Goal: Task Accomplishment & Management: Manage account settings

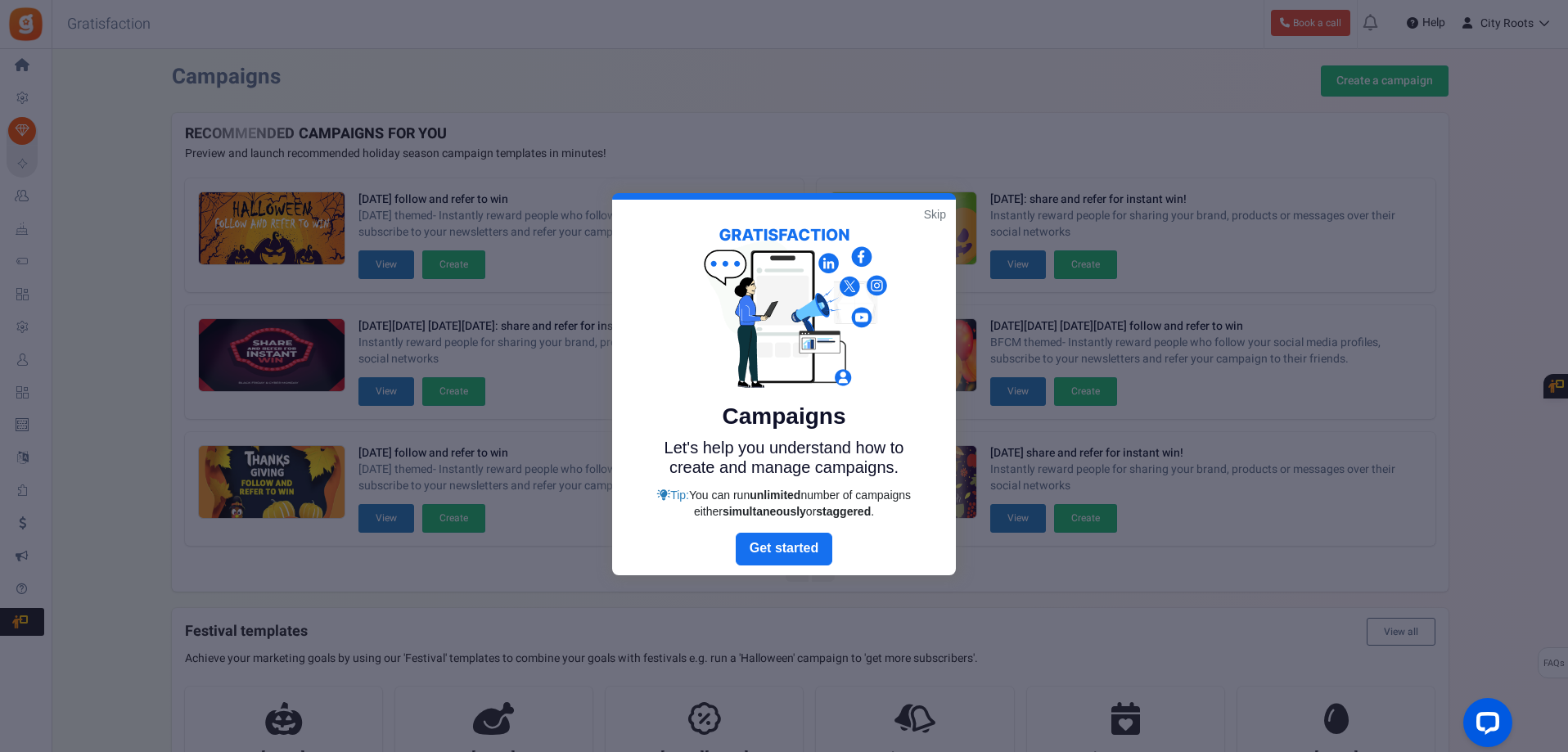
click at [939, 214] on link "Skip" at bounding box center [935, 214] width 22 height 16
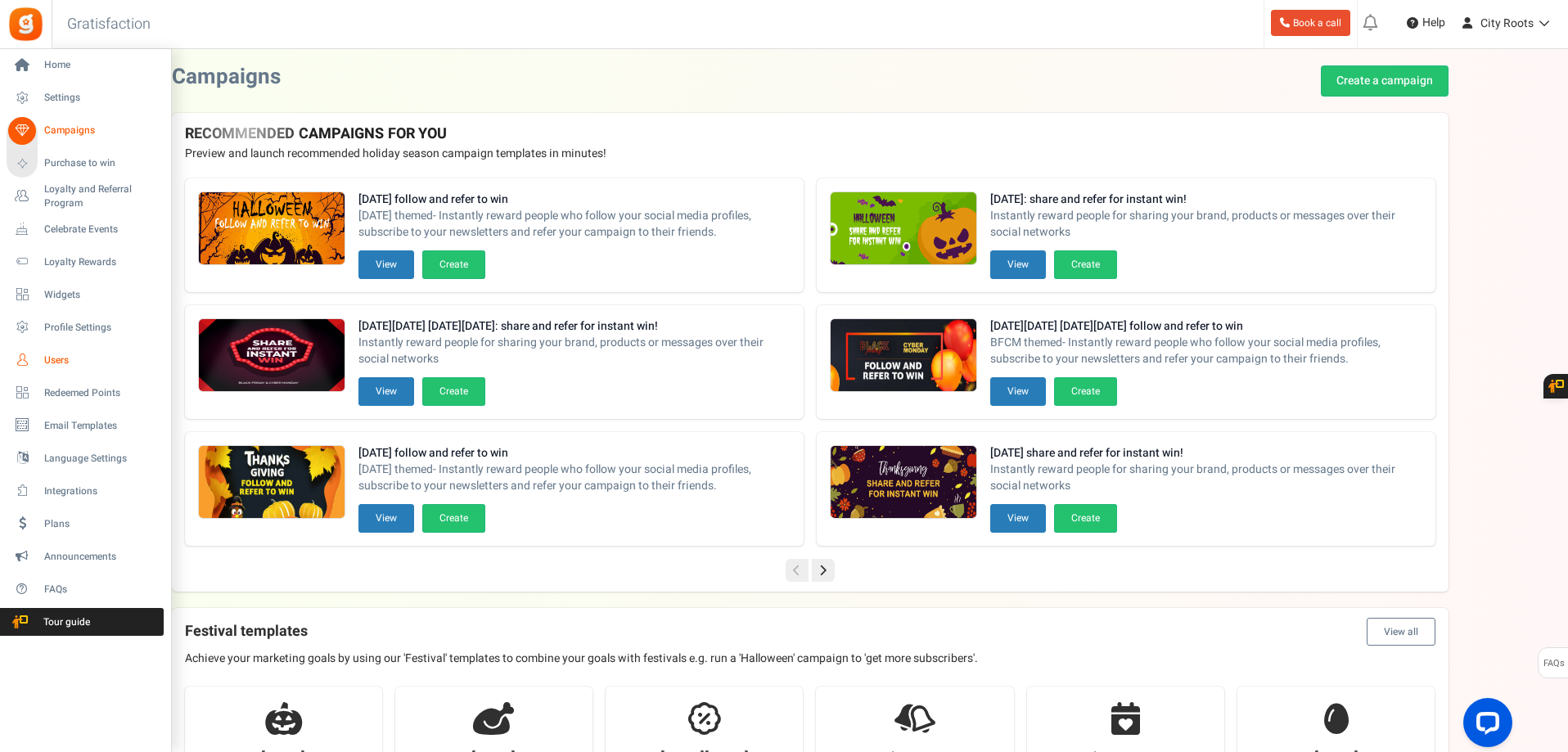
click at [65, 357] on span "Users" at bounding box center [101, 360] width 115 height 14
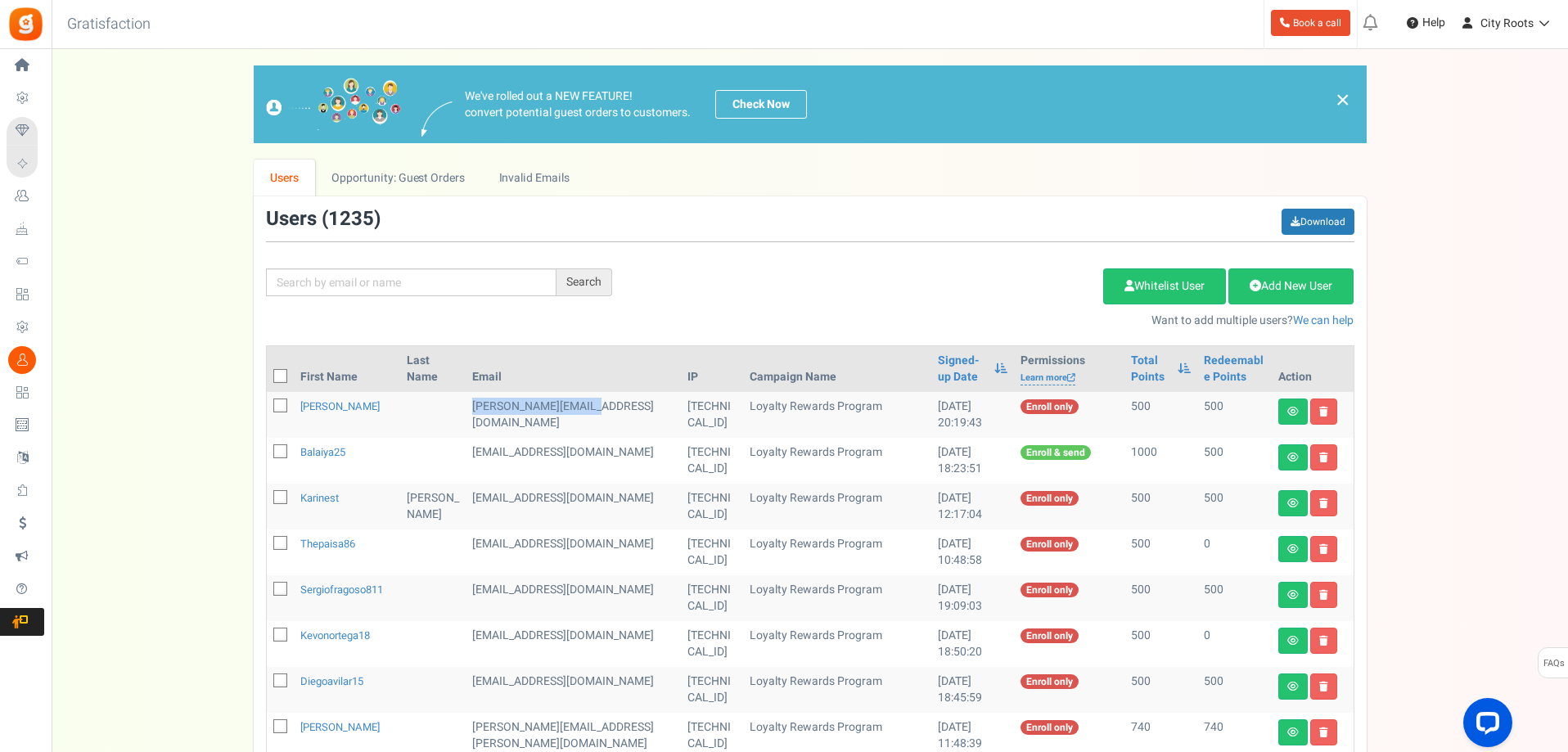
drag, startPoint x: 477, startPoint y: 406, endPoint x: 597, endPoint y: 414, distance: 120.3
click at [597, 414] on td "[PERSON_NAME][EMAIL_ADDRESS][DOMAIN_NAME]" at bounding box center [573, 414] width 214 height 46
click at [597, 415] on td "[PERSON_NAME][EMAIL_ADDRESS][DOMAIN_NAME]" at bounding box center [573, 414] width 214 height 46
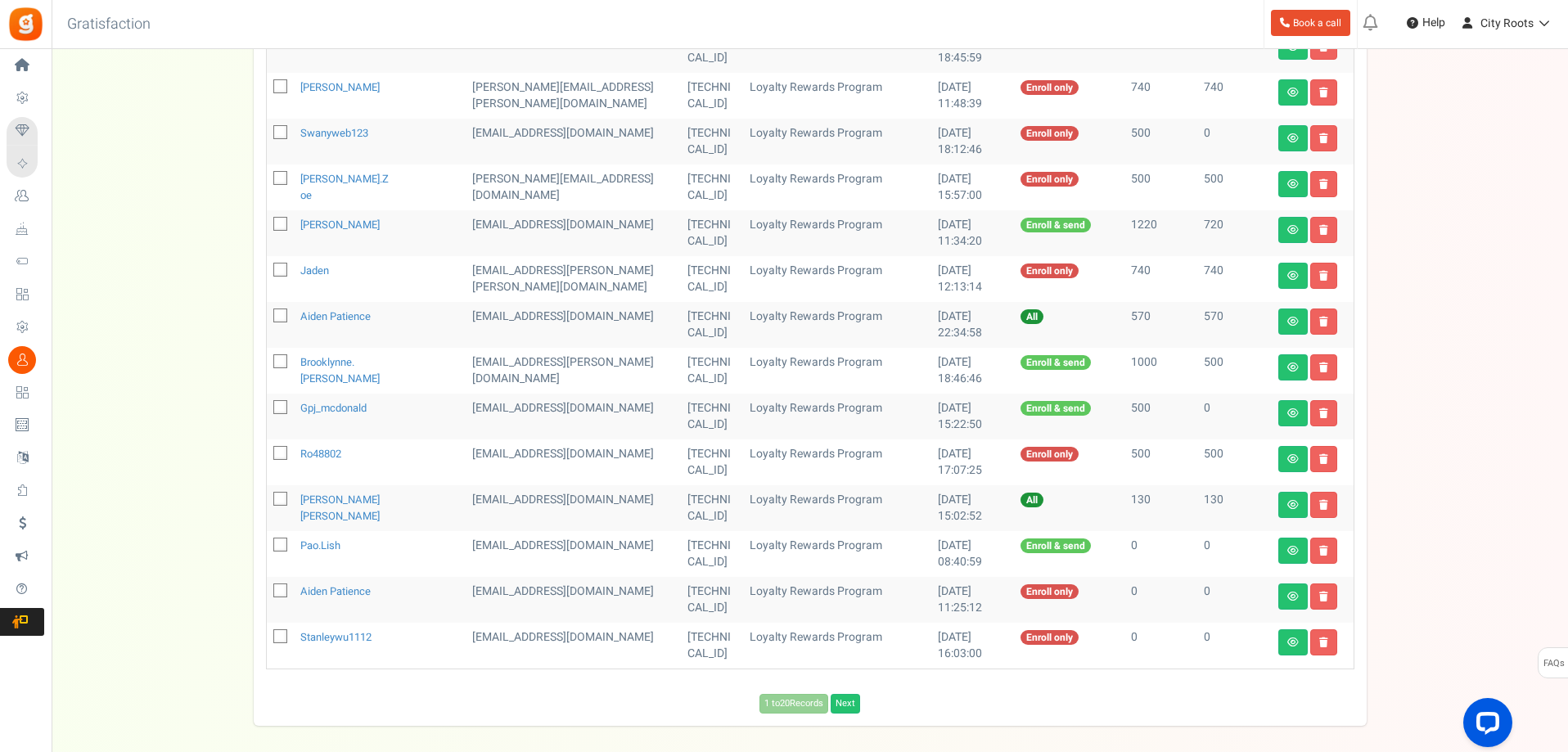
scroll to position [655, 0]
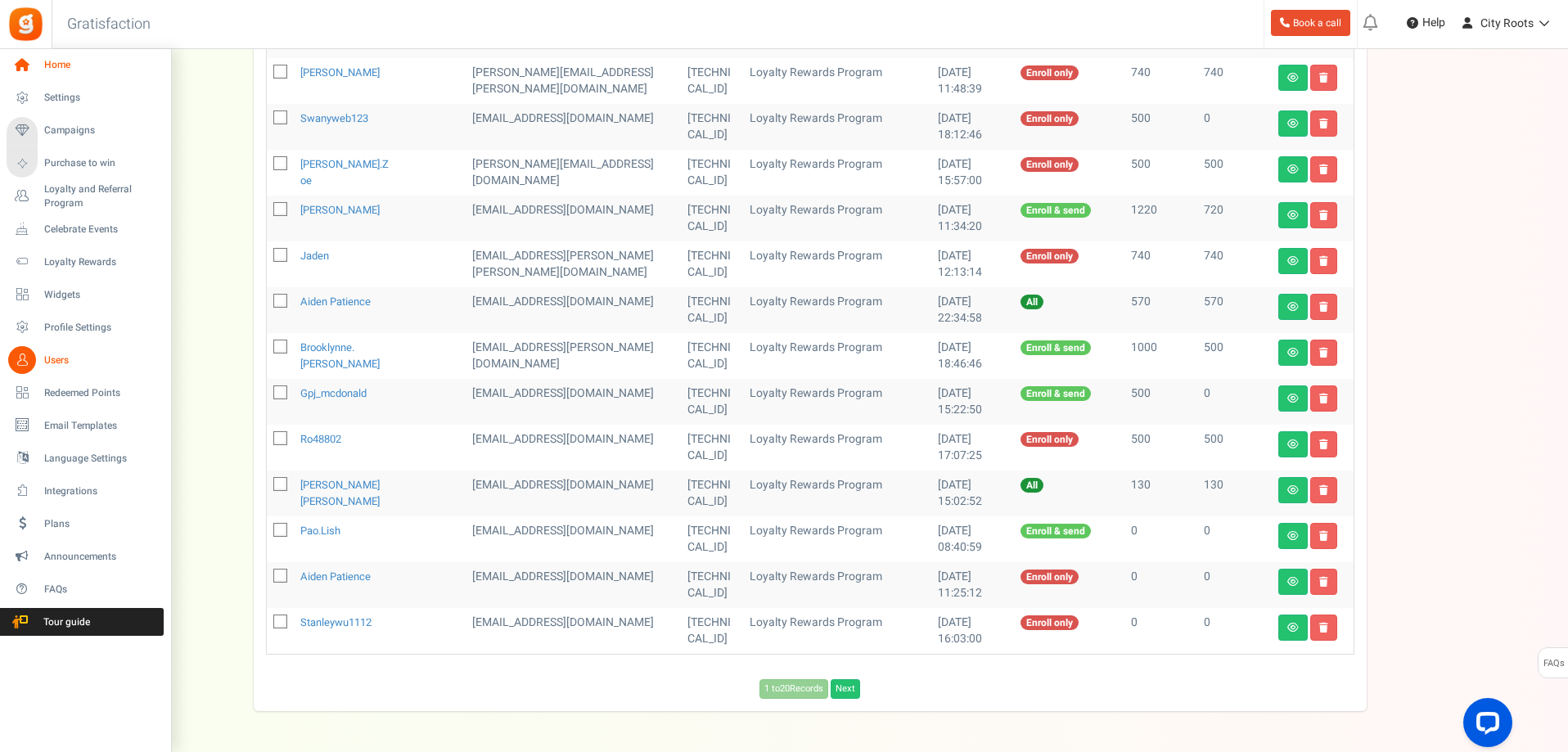
click at [105, 65] on span "Home" at bounding box center [101, 64] width 115 height 14
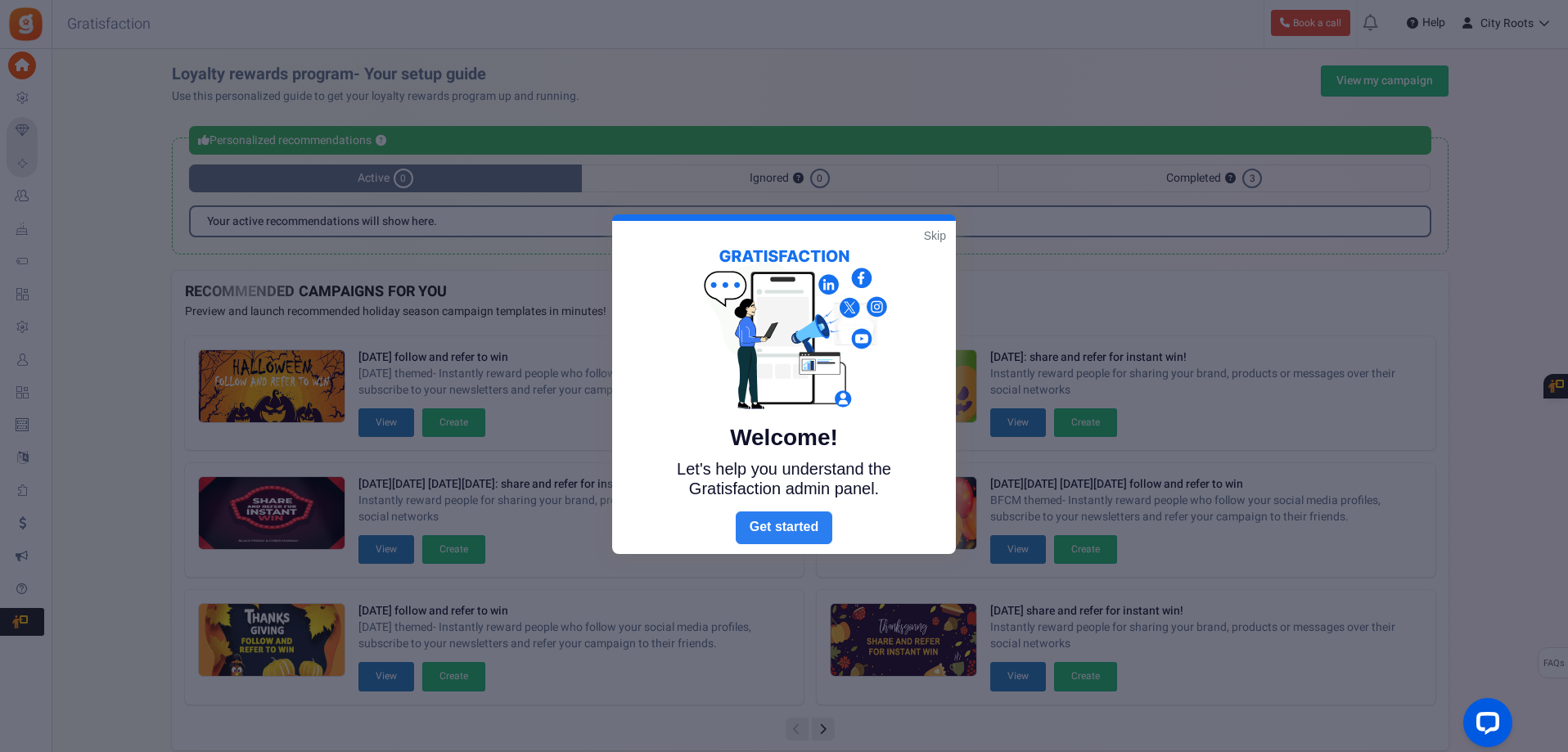
click at [774, 528] on link "Next" at bounding box center [784, 528] width 97 height 33
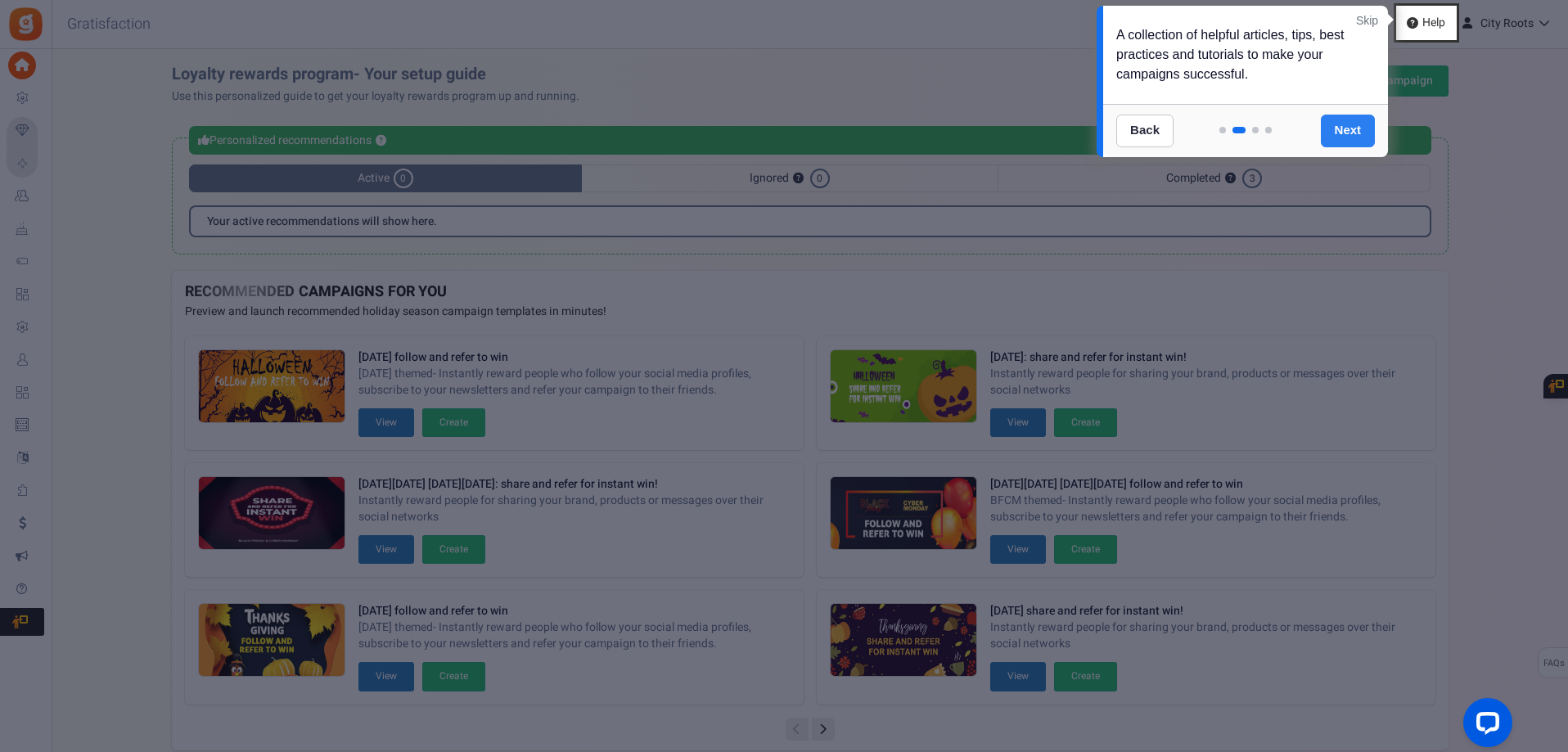
click at [1345, 123] on link "Next" at bounding box center [1348, 131] width 55 height 33
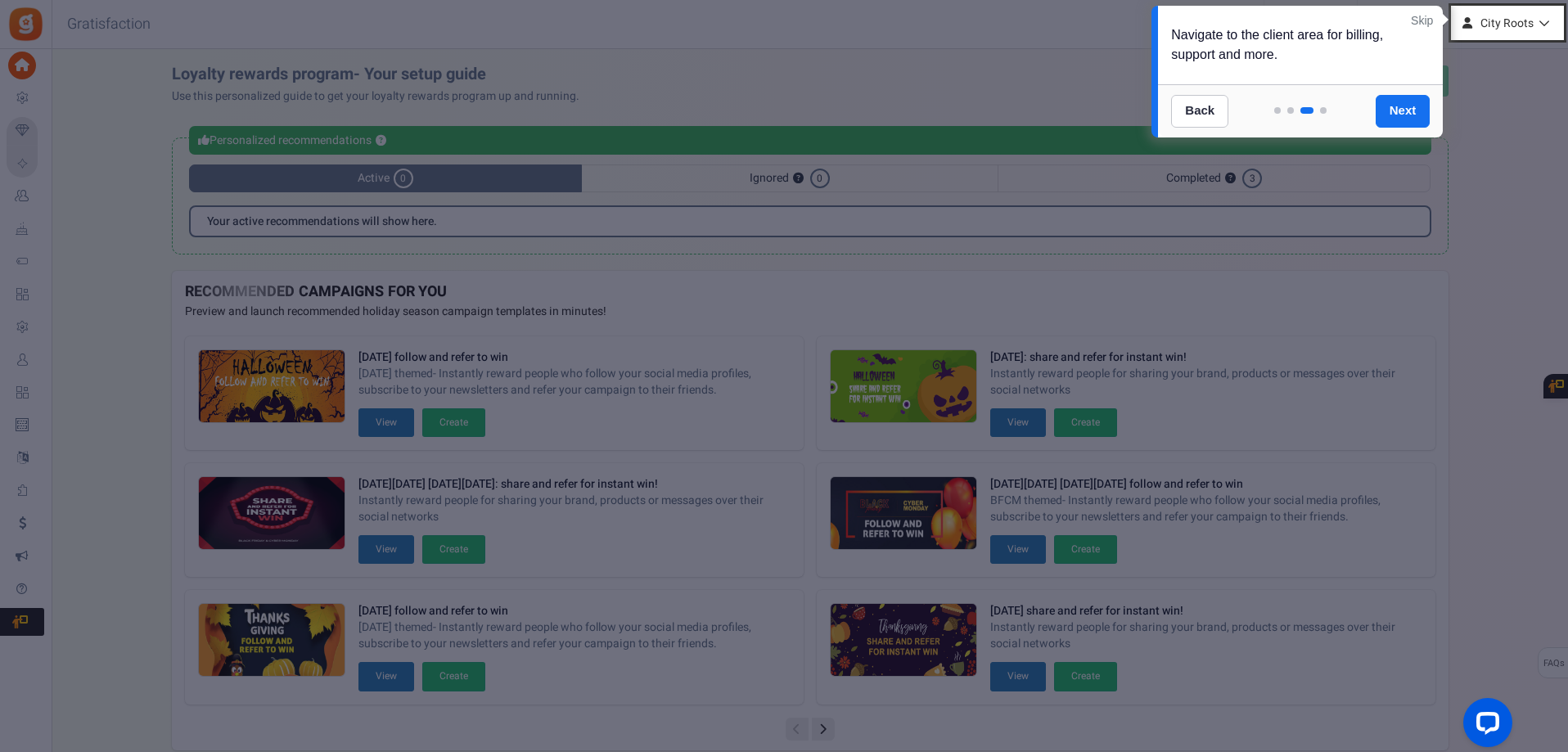
click at [1445, 102] on div at bounding box center [784, 376] width 1568 height 752
click at [1408, 107] on link "Next" at bounding box center [1403, 111] width 55 height 33
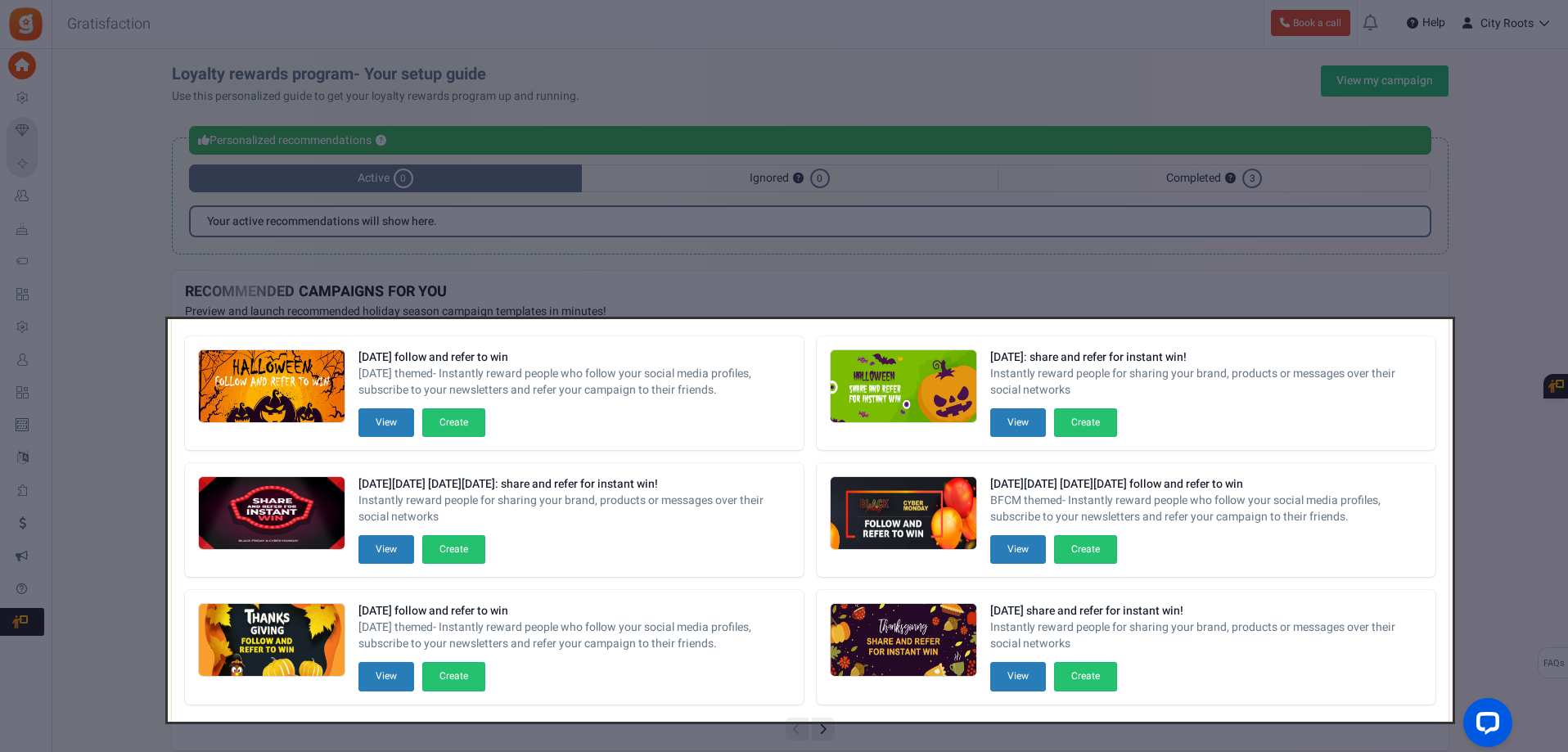
scroll to position [81, 0]
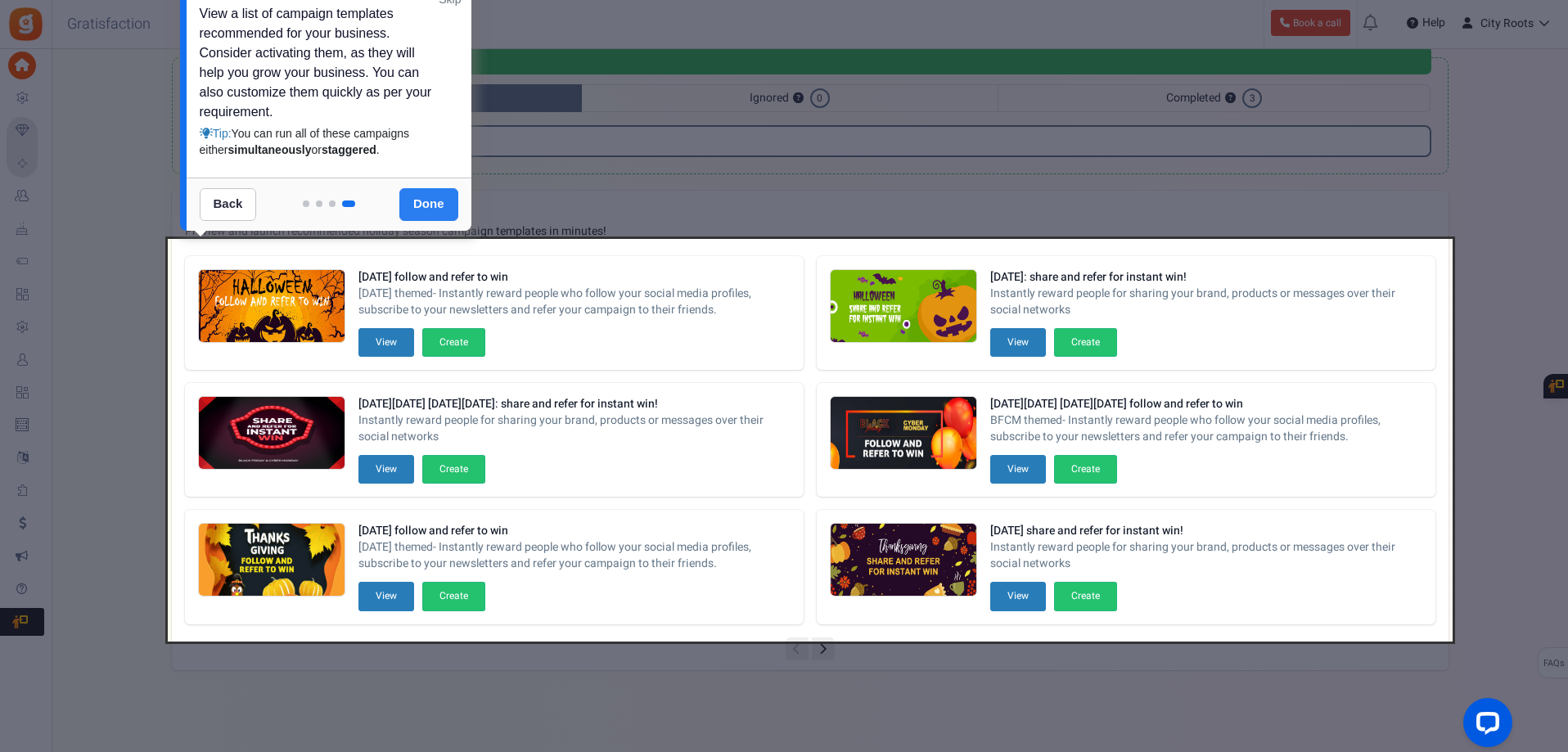
click at [442, 195] on link "Done" at bounding box center [429, 205] width 59 height 33
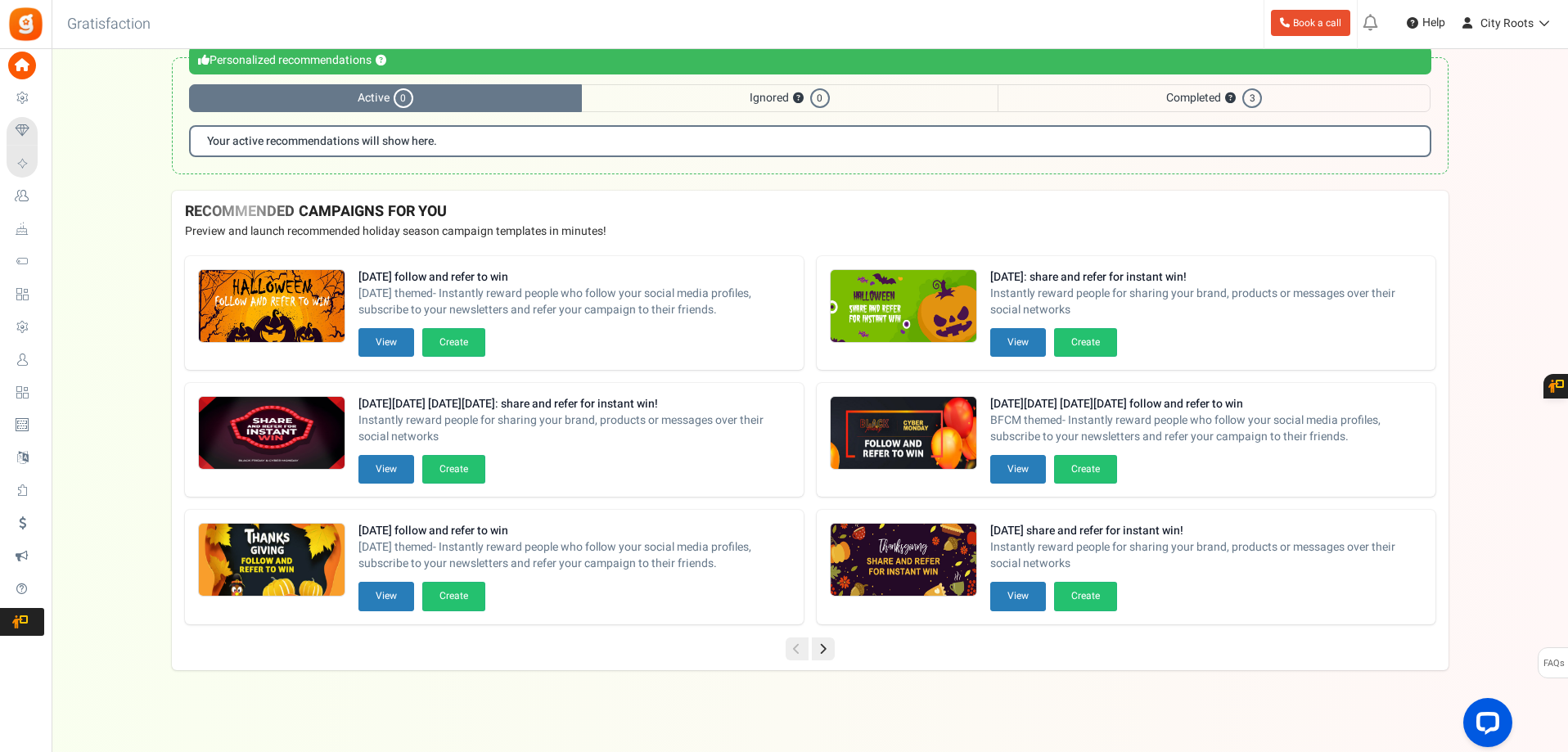
click at [822, 662] on div "RECOMMENDED CAMPAIGNS FOR YOU New Preview and launch recommended holiday season…" at bounding box center [810, 430] width 1277 height 479
click at [829, 652] on icon at bounding box center [822, 649] width 23 height 23
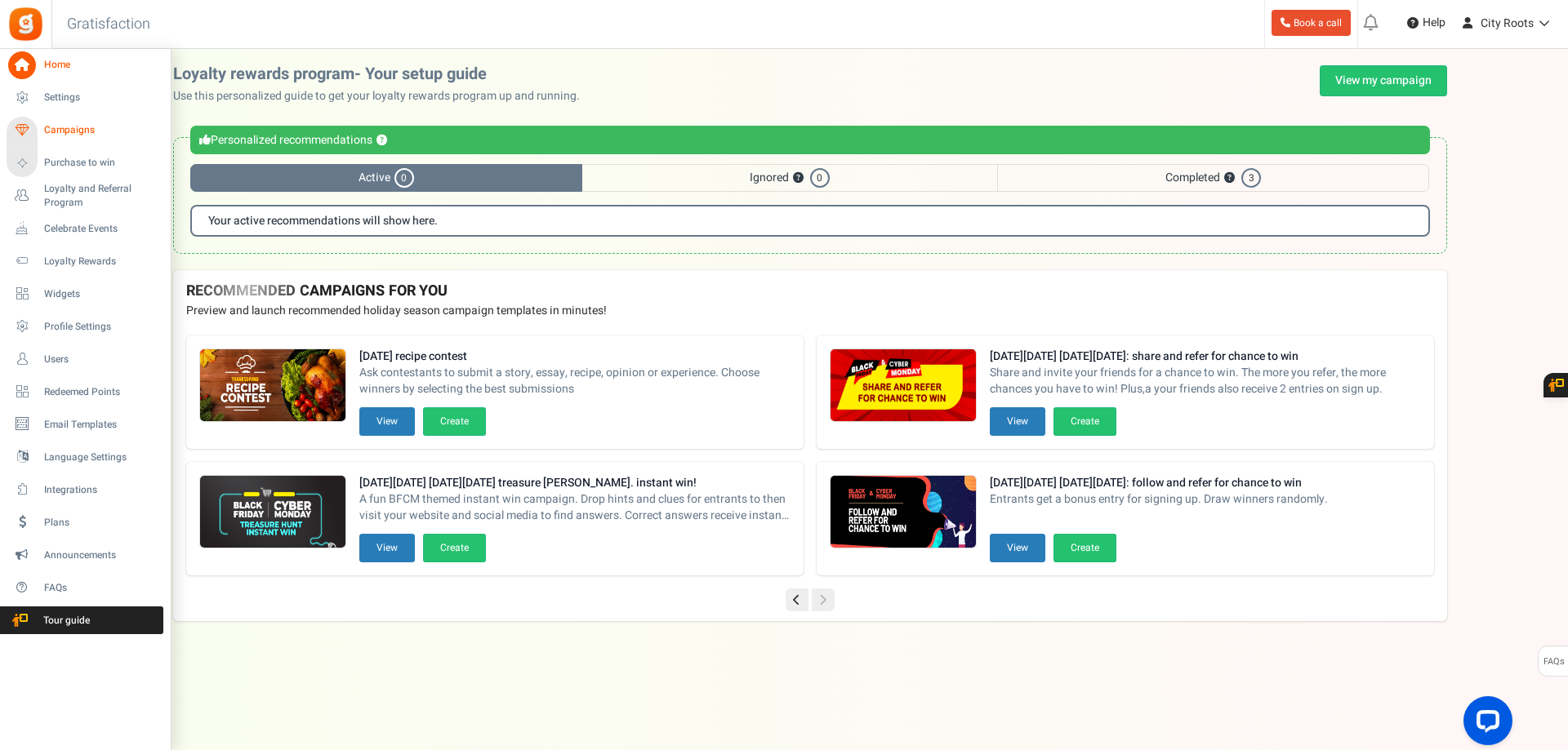
click at [48, 124] on span "Campaigns" at bounding box center [101, 130] width 115 height 14
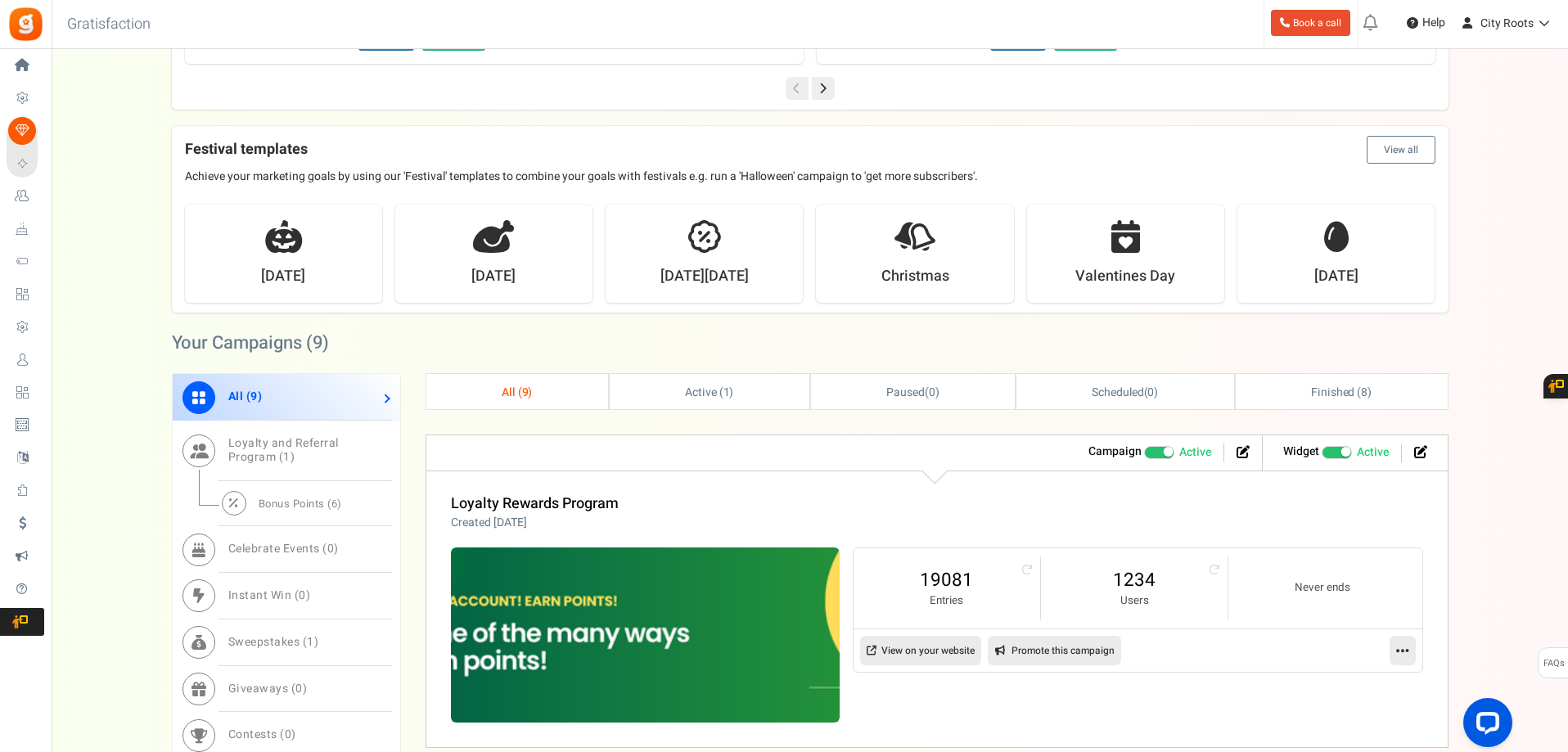
scroll to position [409, 0]
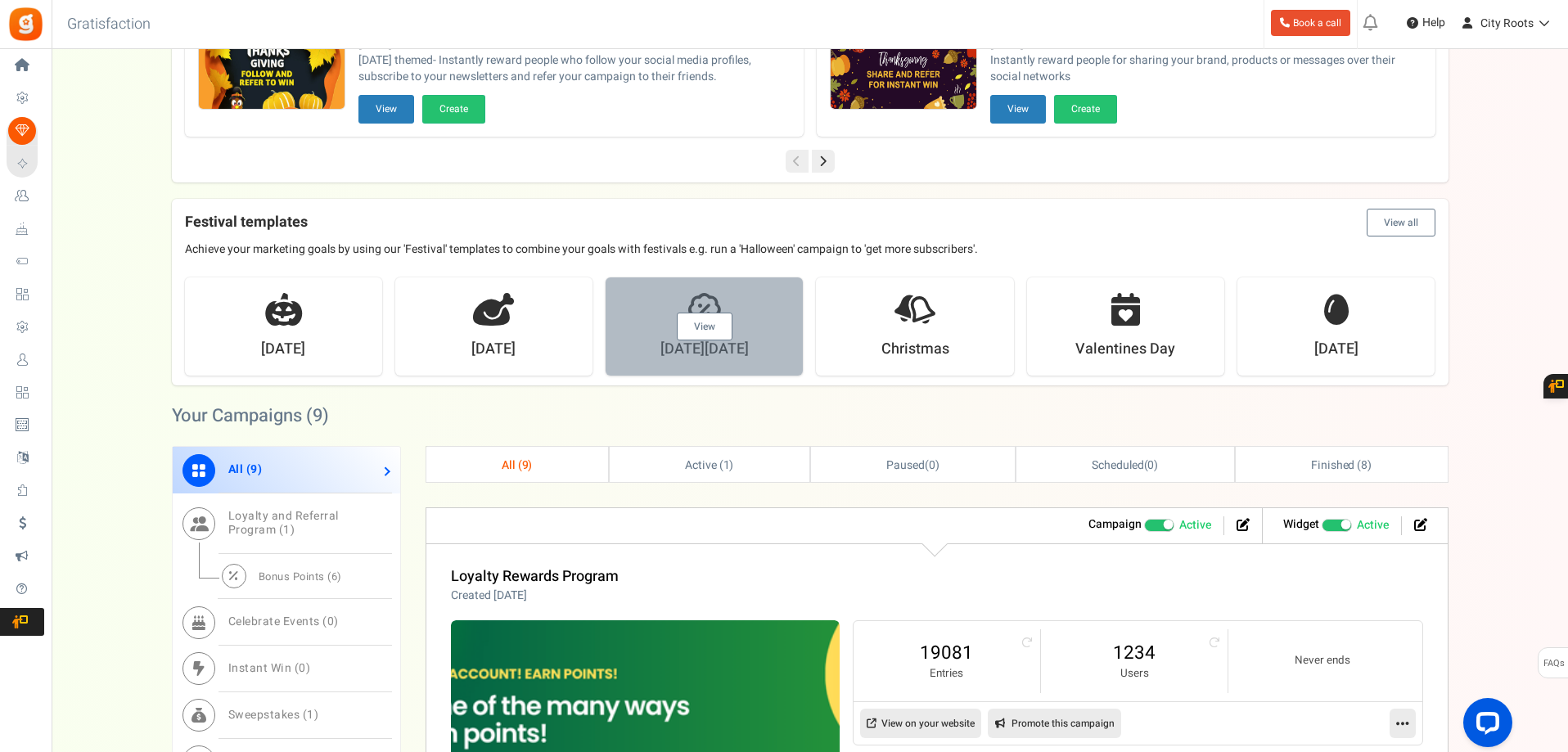
click at [724, 307] on div "View" at bounding box center [704, 327] width 197 height 99
click at [711, 322] on link "View" at bounding box center [705, 327] width 56 height 28
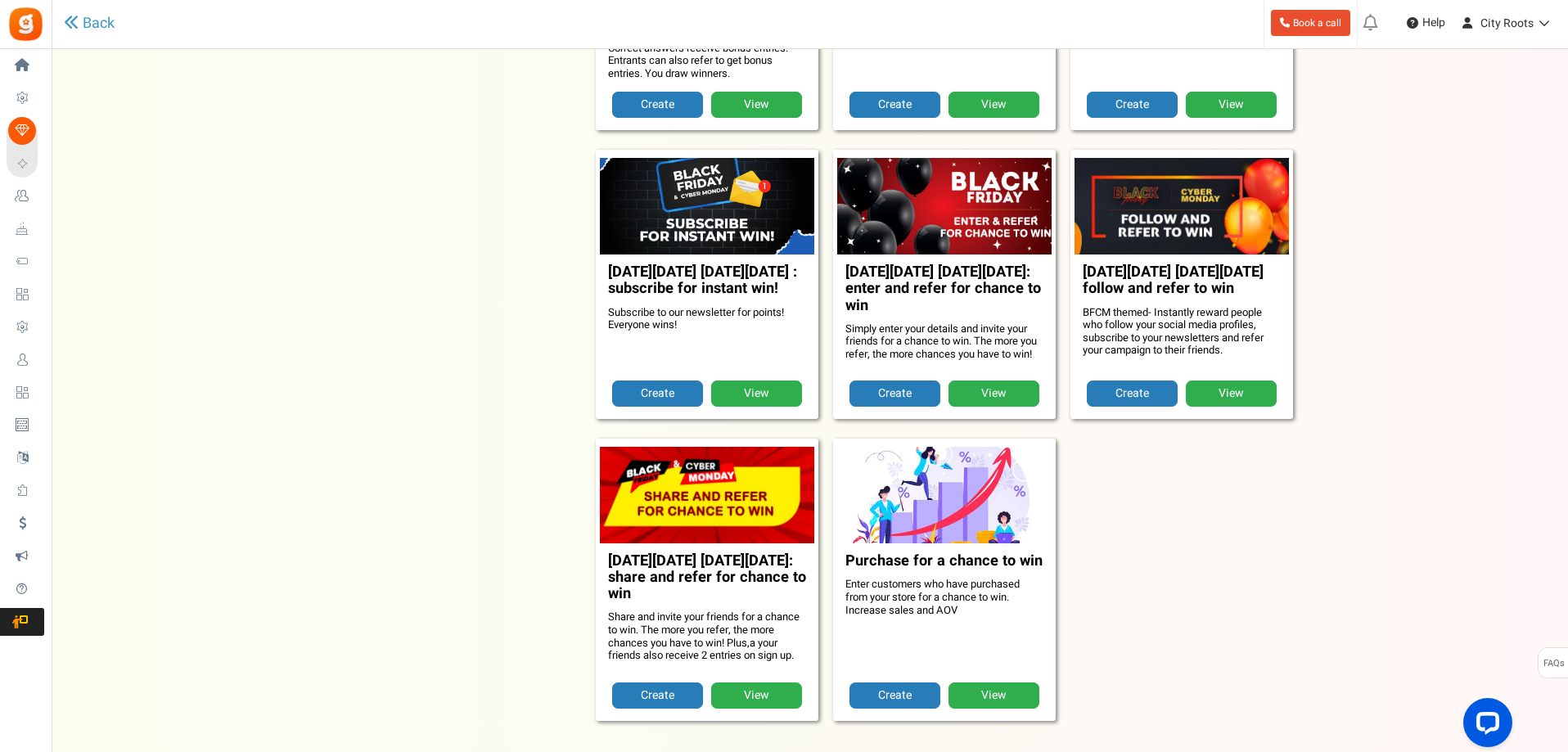
scroll to position [1187, 0]
